Goal: Task Accomplishment & Management: Use online tool/utility

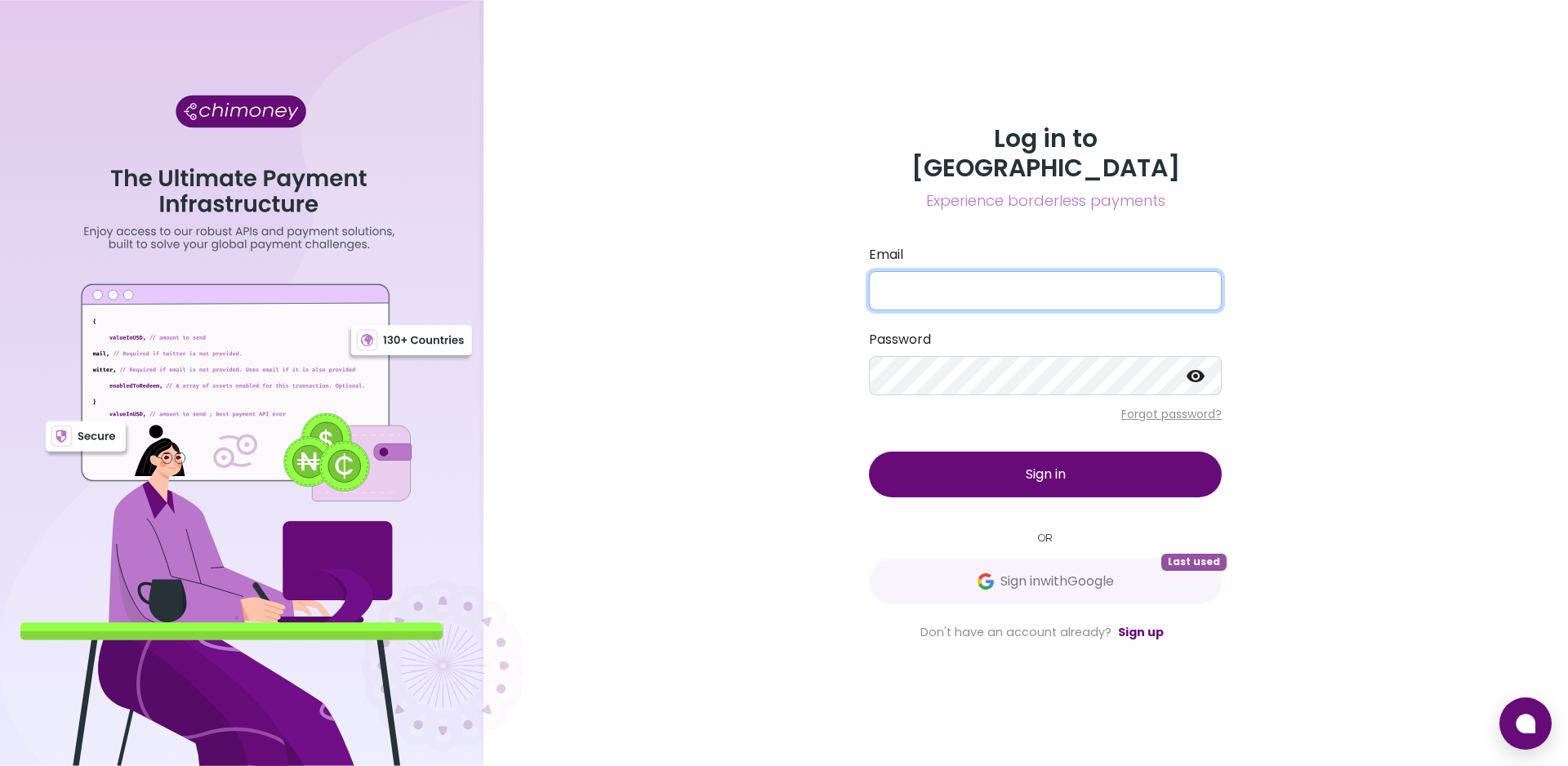
type input "[EMAIL_ADDRESS][DOMAIN_NAME]"
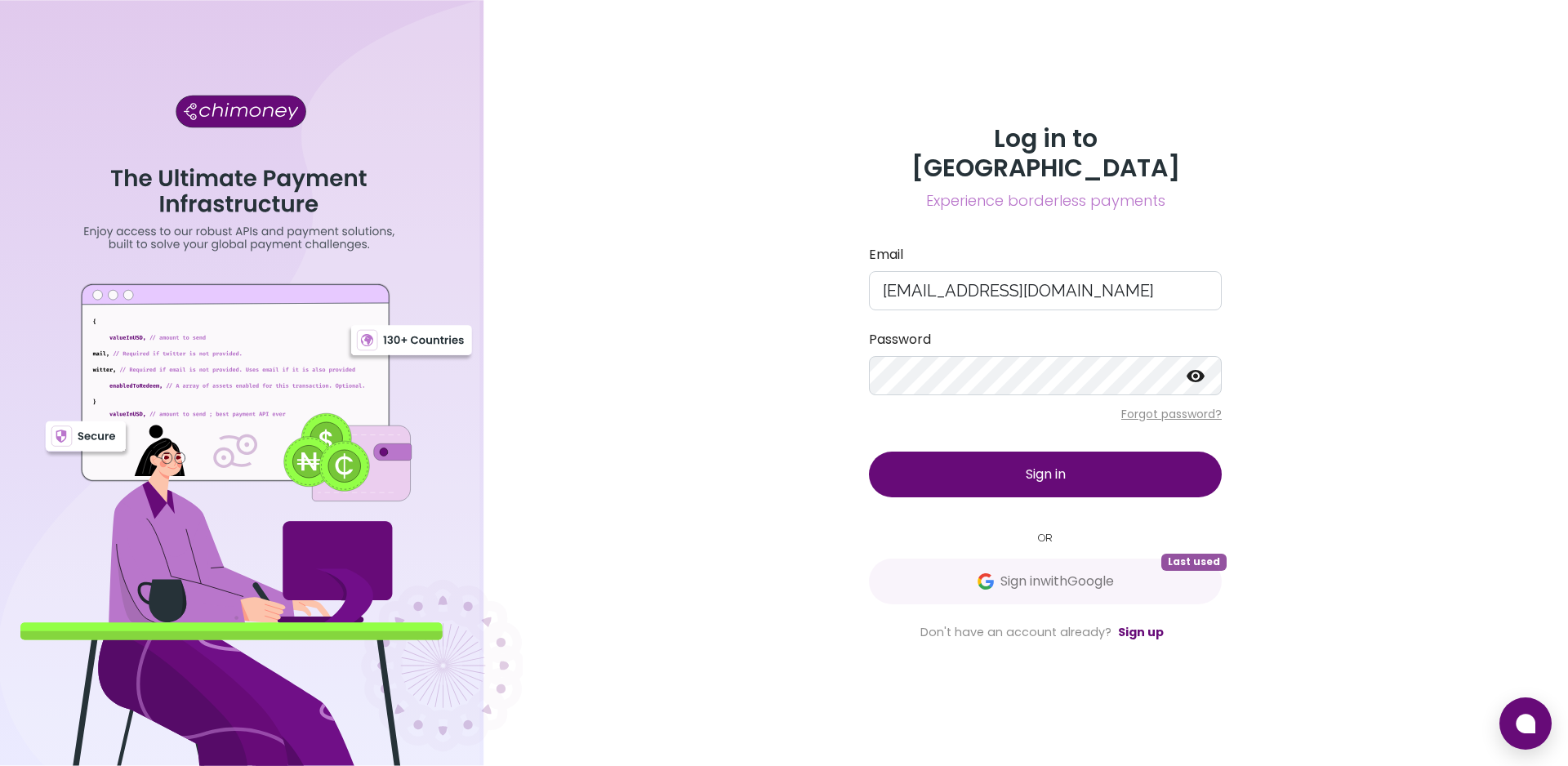
click at [1037, 472] on button "Sign in" at bounding box center [1045, 474] width 353 height 45
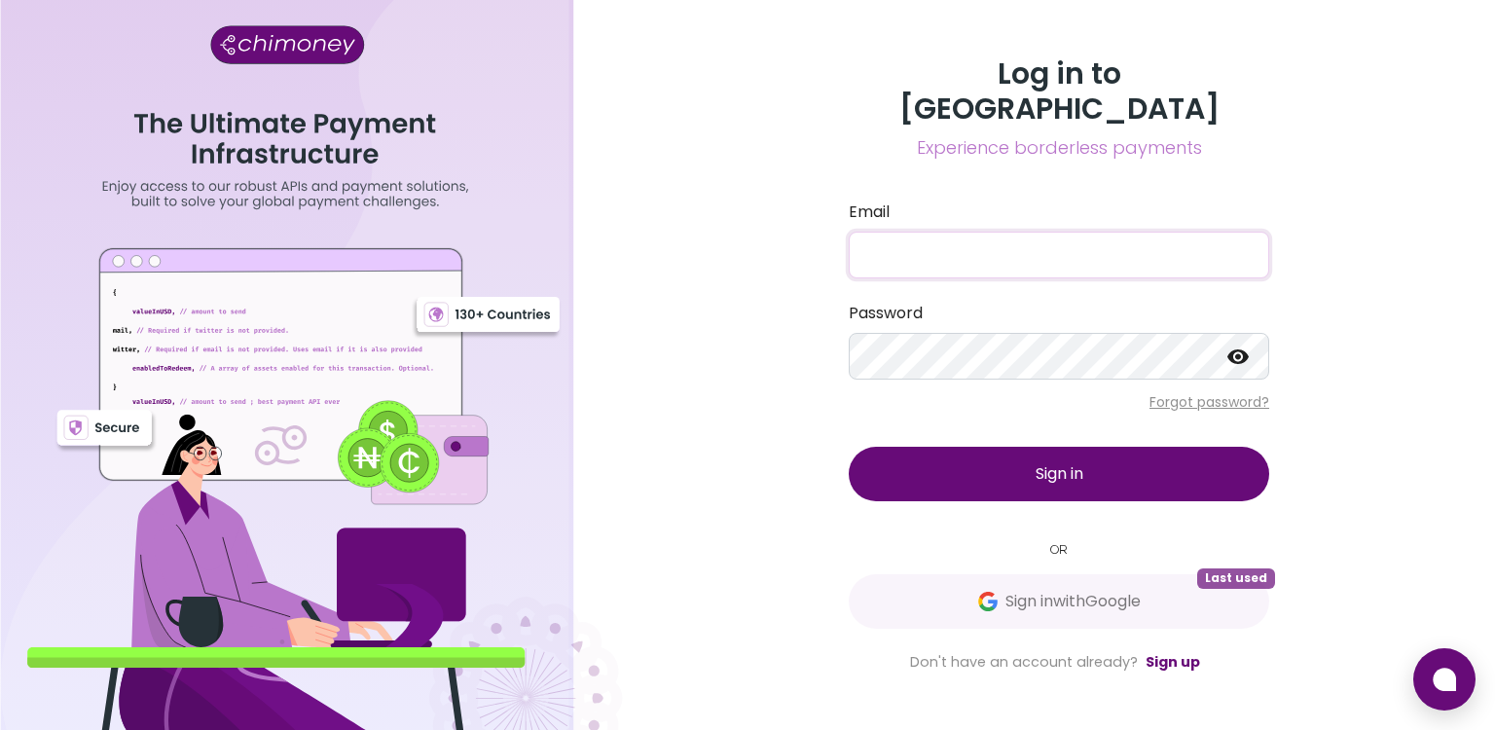
click at [917, 249] on input "Email" at bounding box center [1059, 255] width 420 height 47
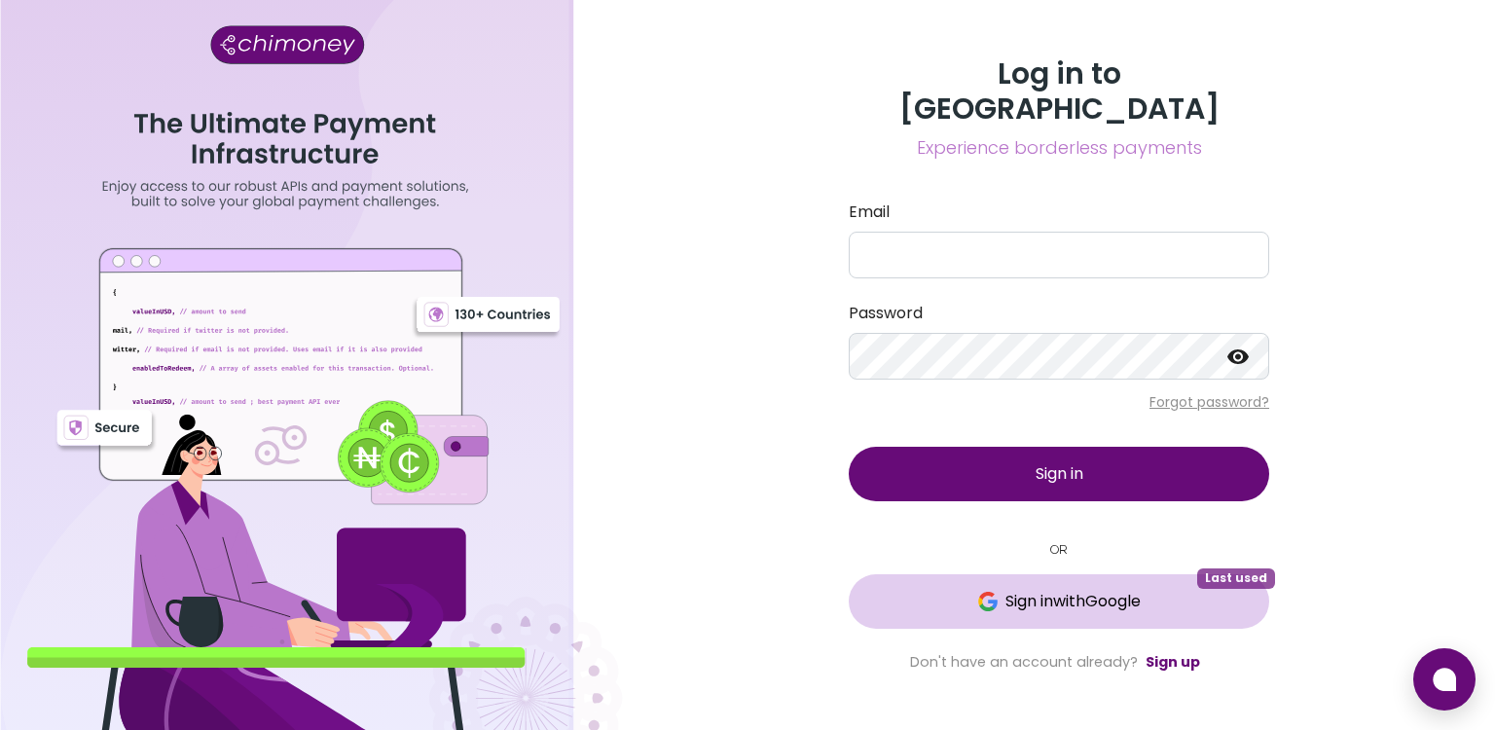
click at [957, 590] on span "Sign in with Google" at bounding box center [1059, 601] width 343 height 23
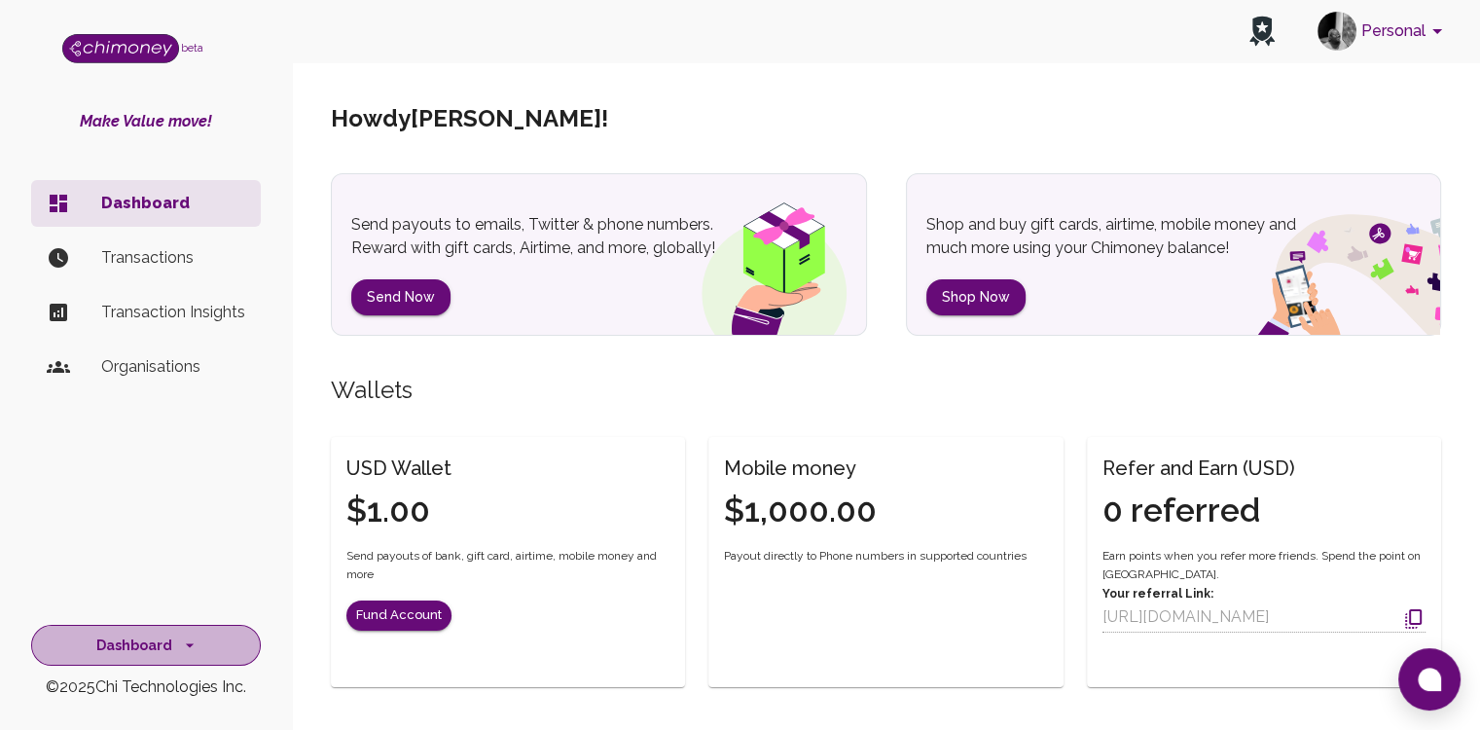
click at [166, 633] on button "Dashboard" at bounding box center [146, 646] width 230 height 42
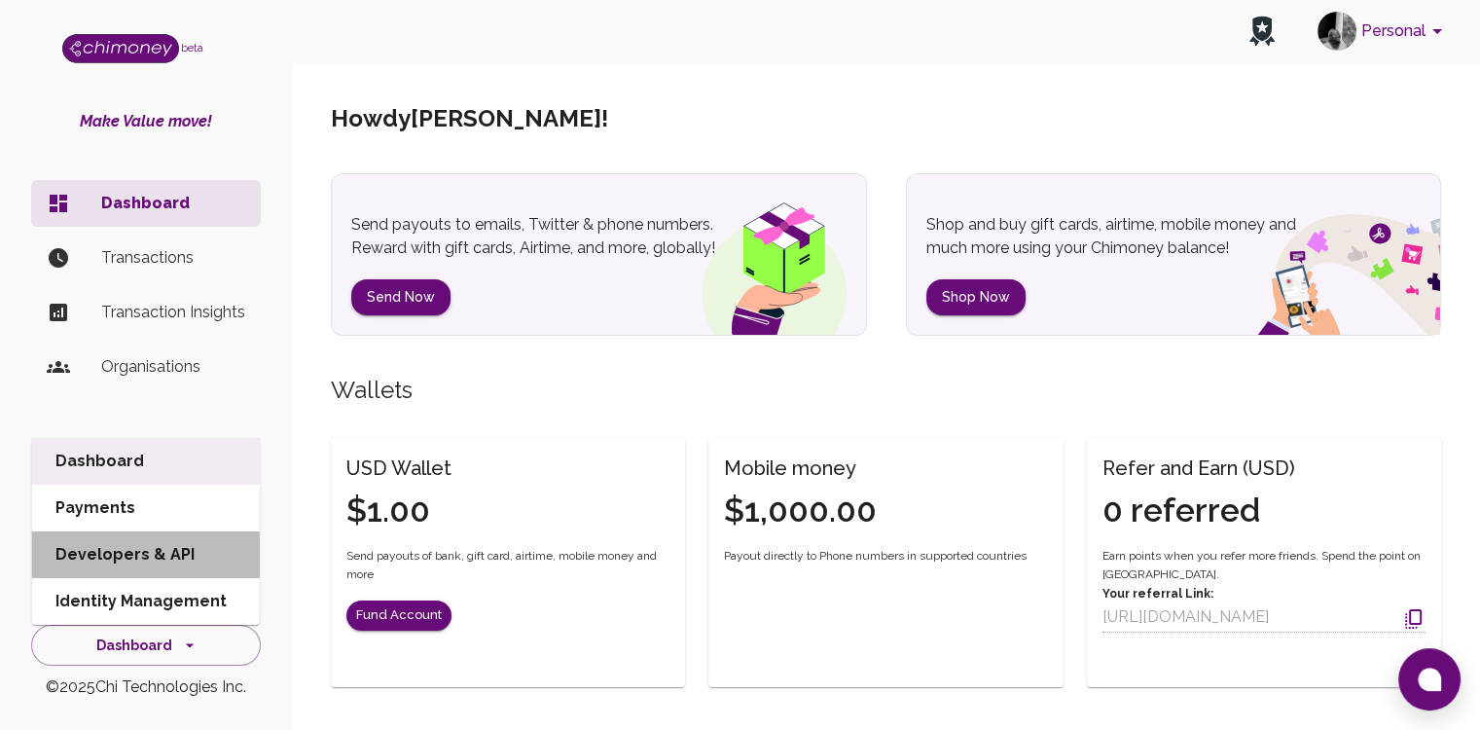
click at [133, 554] on li "Developers & API" at bounding box center [146, 554] width 228 height 47
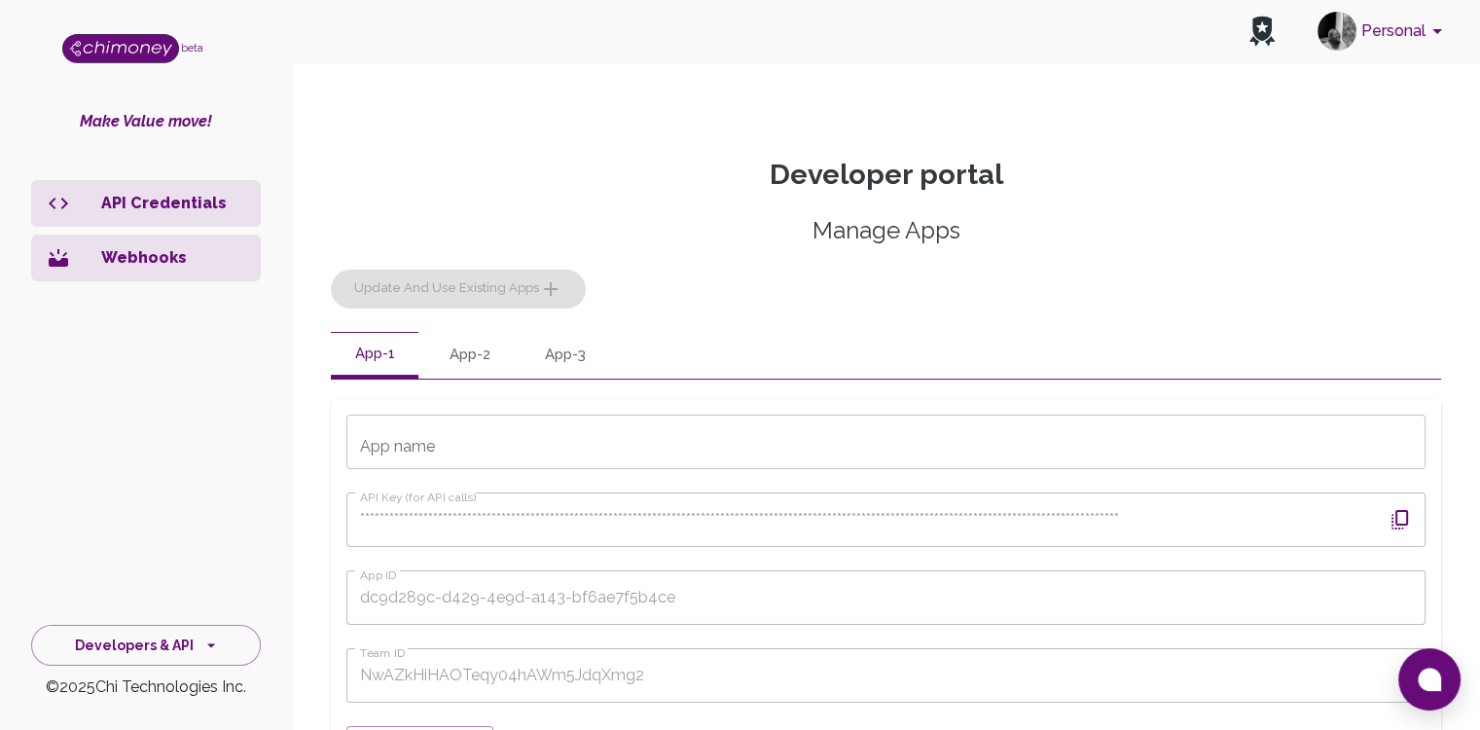
click at [1414, 530] on button "button" at bounding box center [1400, 519] width 47 height 47
